Goal: Information Seeking & Learning: Learn about a topic

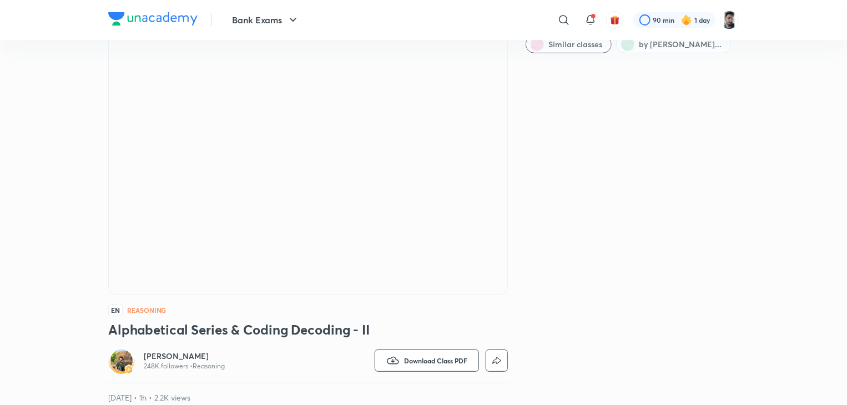
scroll to position [64, 0]
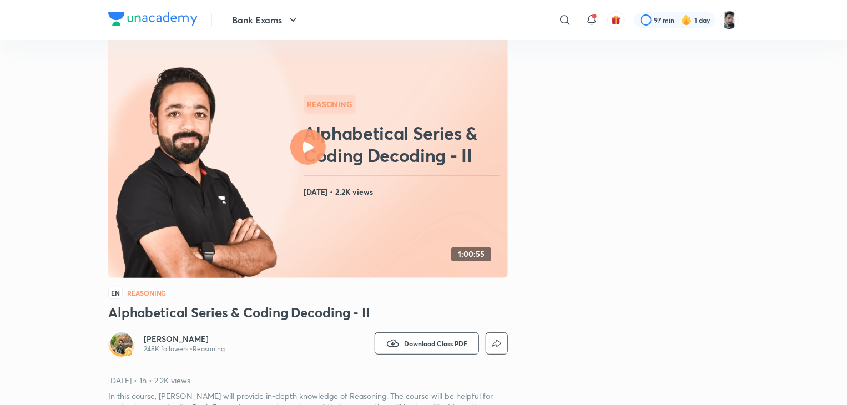
click at [299, 142] on div at bounding box center [308, 147] width 36 height 36
